Goal: Information Seeking & Learning: Learn about a topic

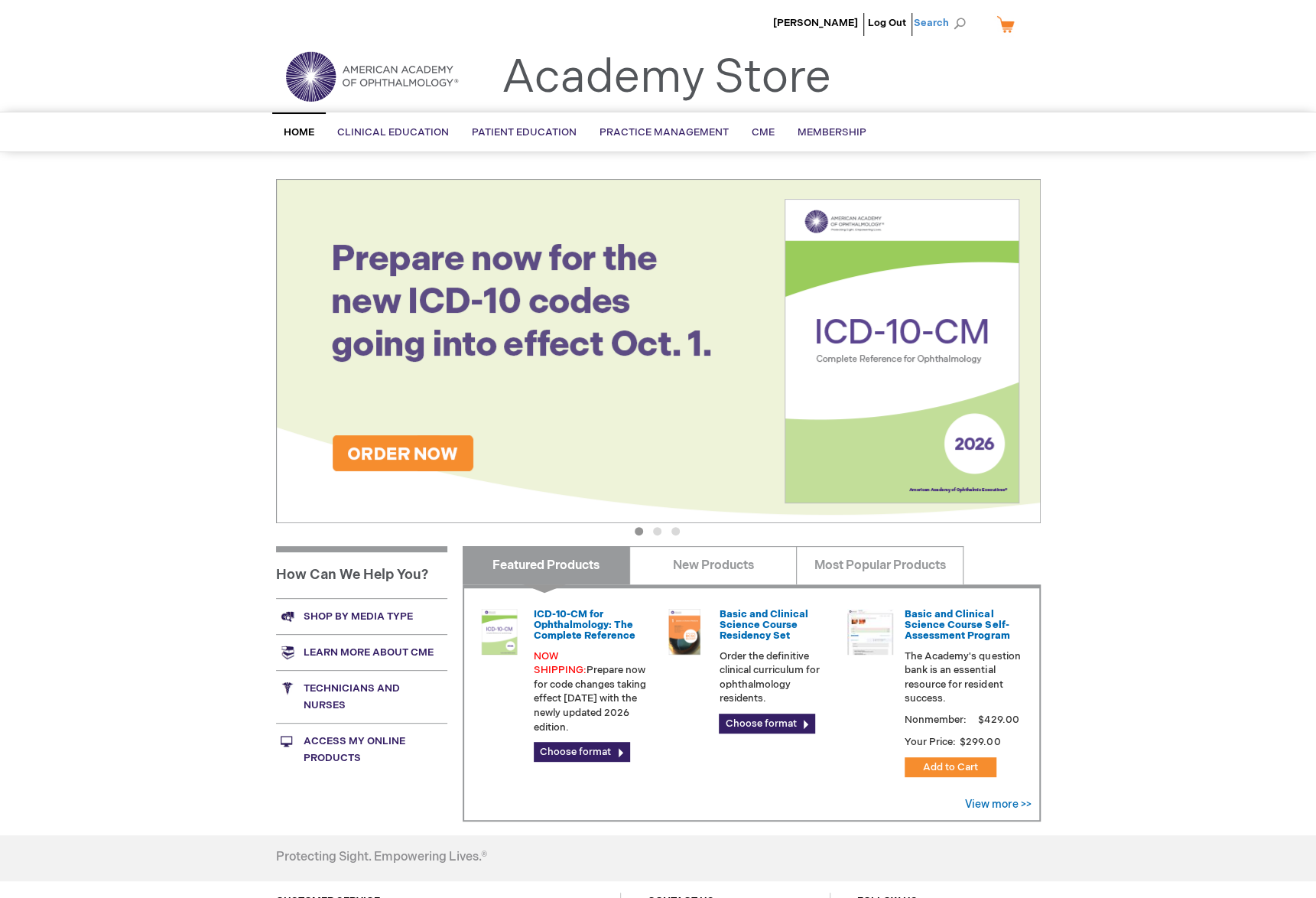
click at [948, 26] on span "Search" at bounding box center [943, 23] width 58 height 31
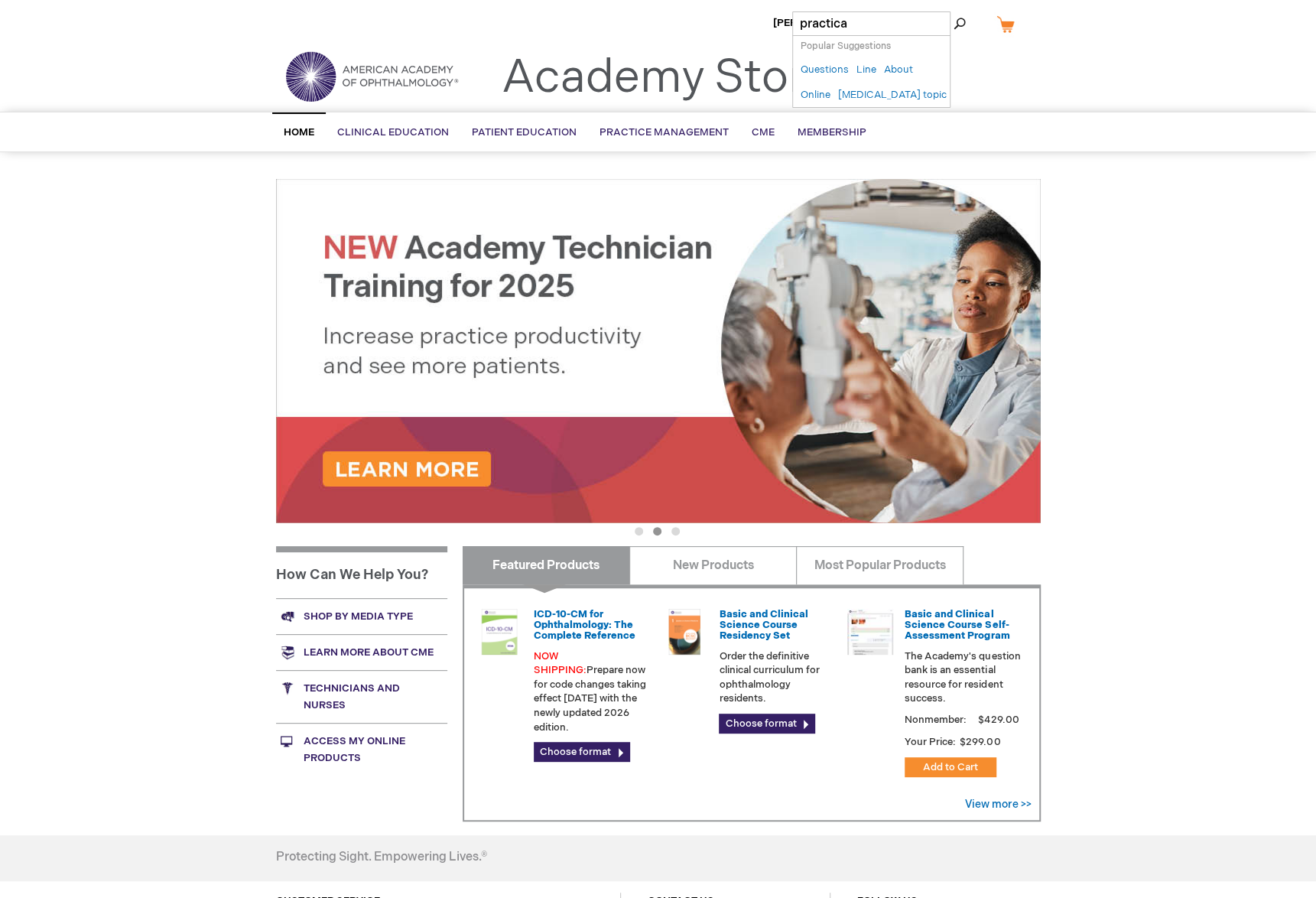
type input "practical"
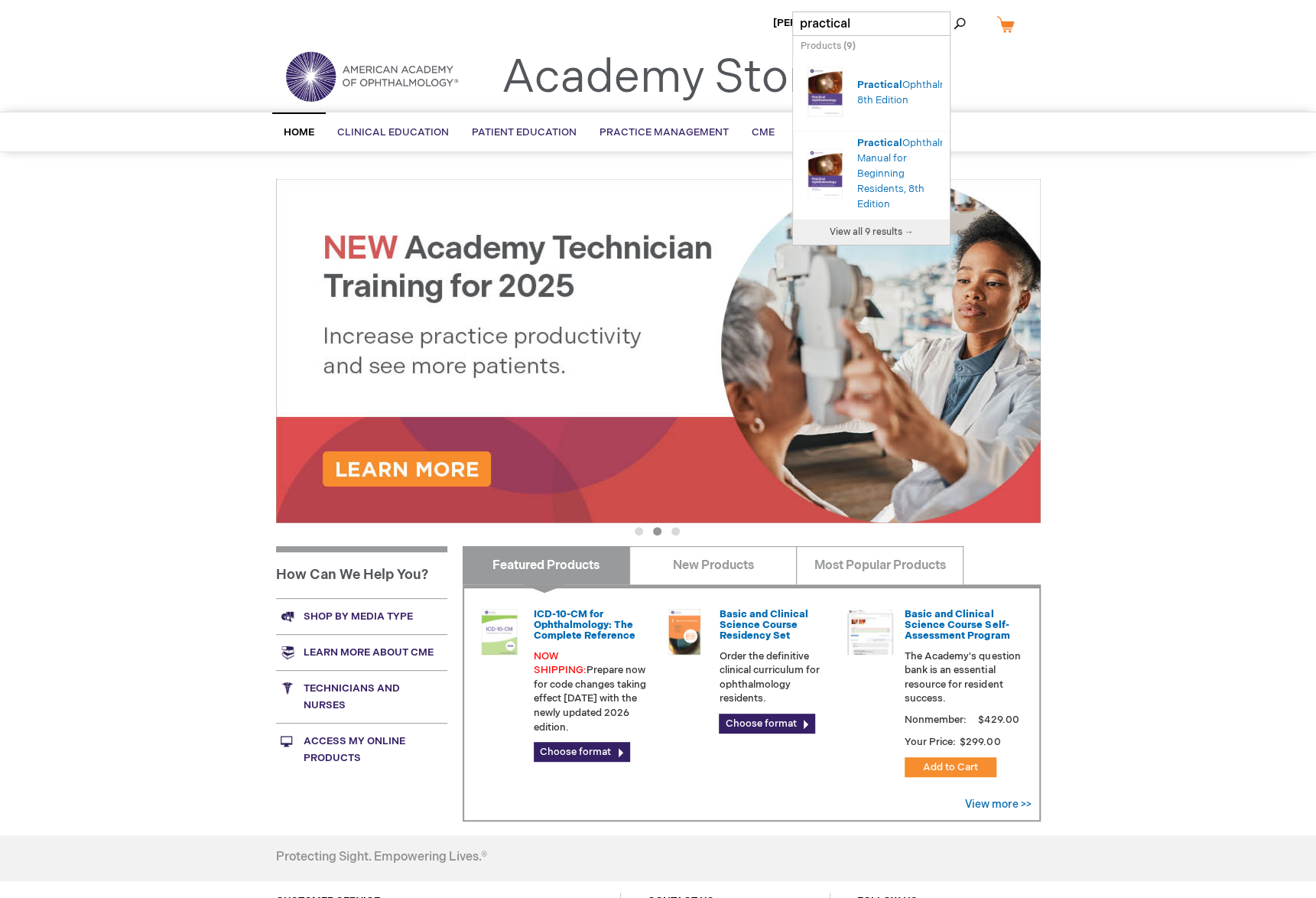
click at [856, 95] on div "Search Autocomplete Result" at bounding box center [829, 94] width 57 height 65
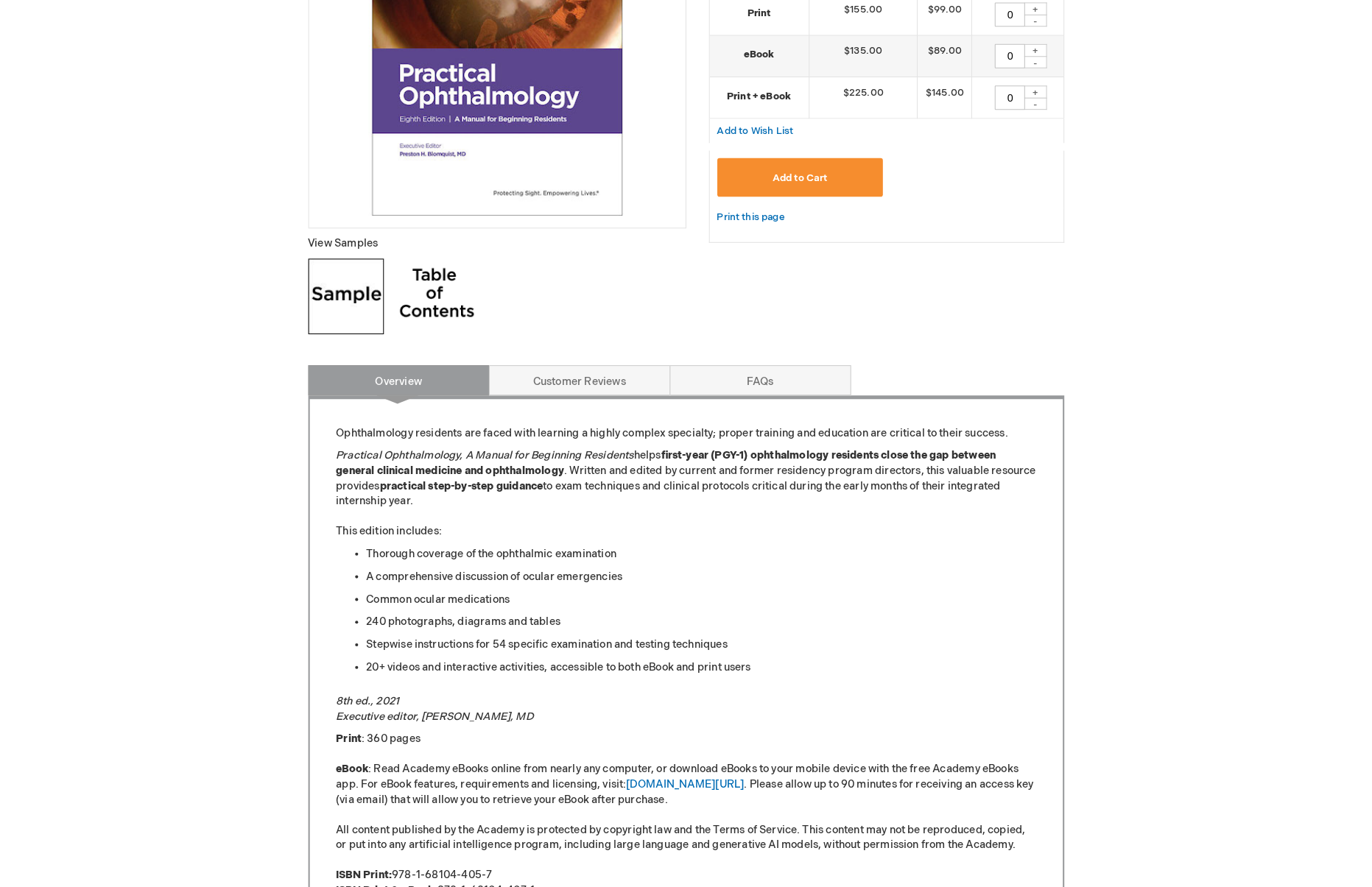
scroll to position [442, 0]
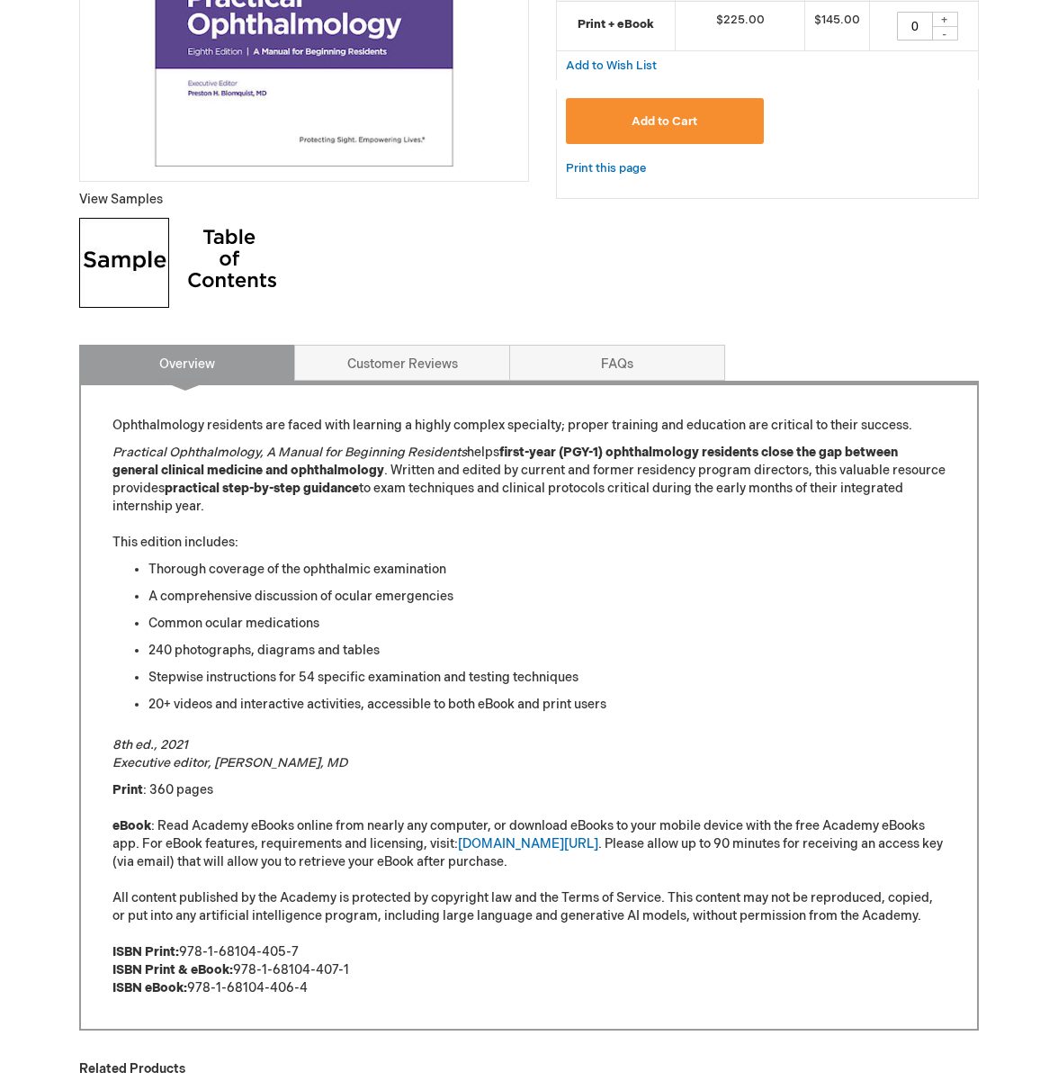
click at [633, 656] on li "240 photographs, diagrams and tables" at bounding box center [546, 651] width 797 height 18
